Goal: Navigation & Orientation: Go to known website

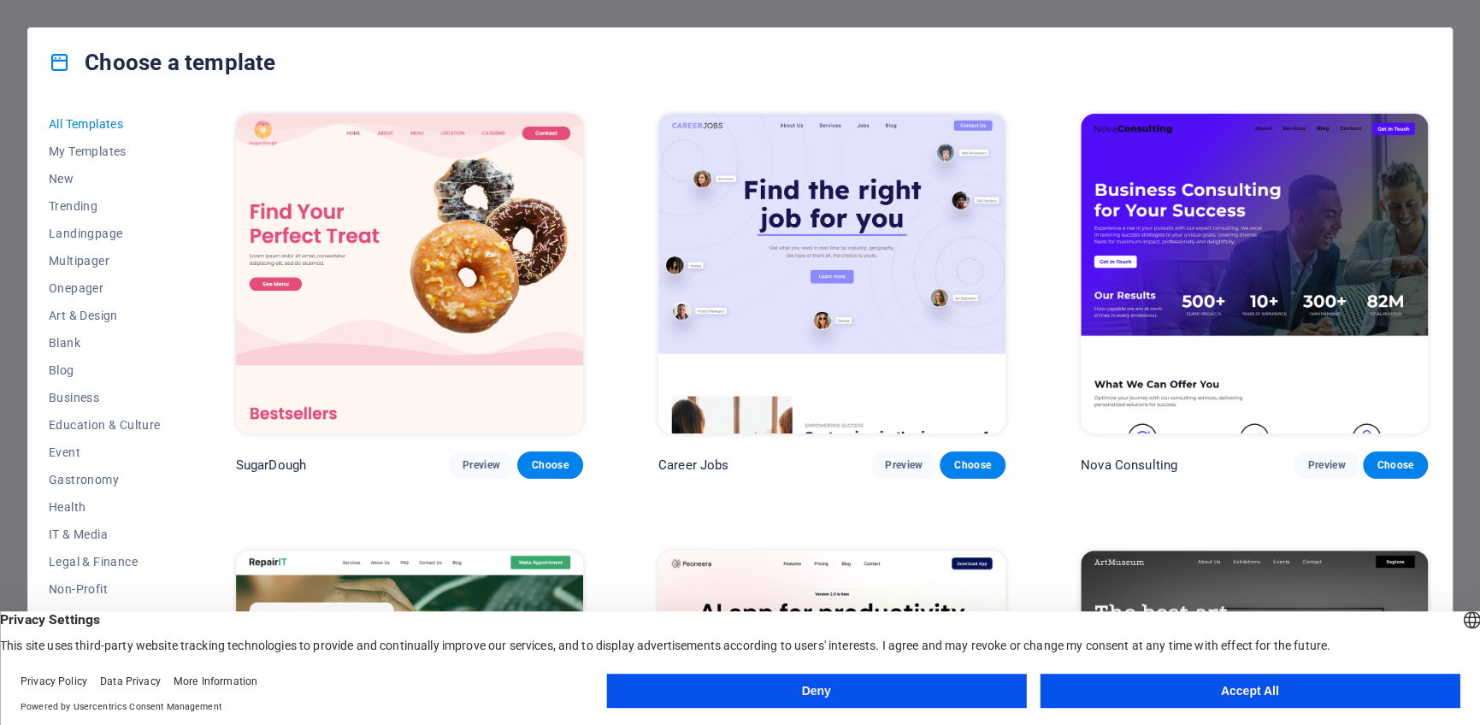
click at [737, 681] on button "Deny" at bounding box center [816, 691] width 420 height 34
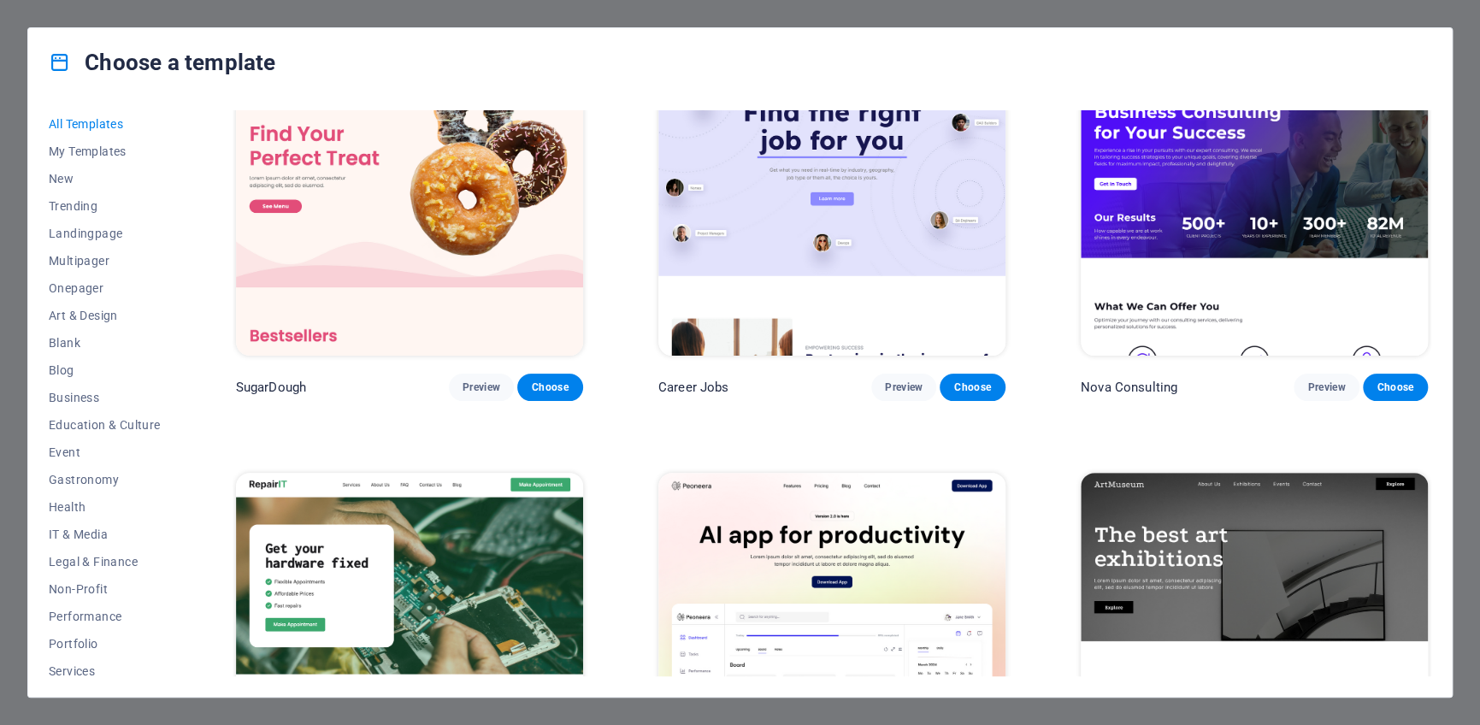
scroll to position [142, 0]
